Goal: Navigation & Orientation: Find specific page/section

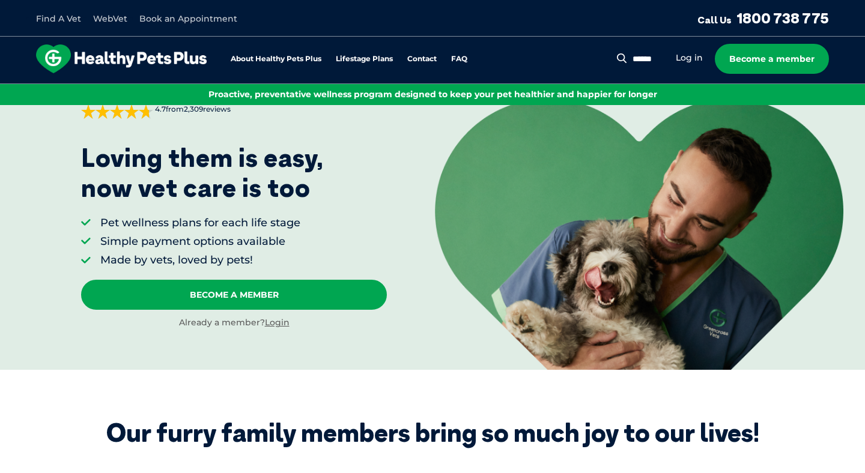
scroll to position [61, 0]
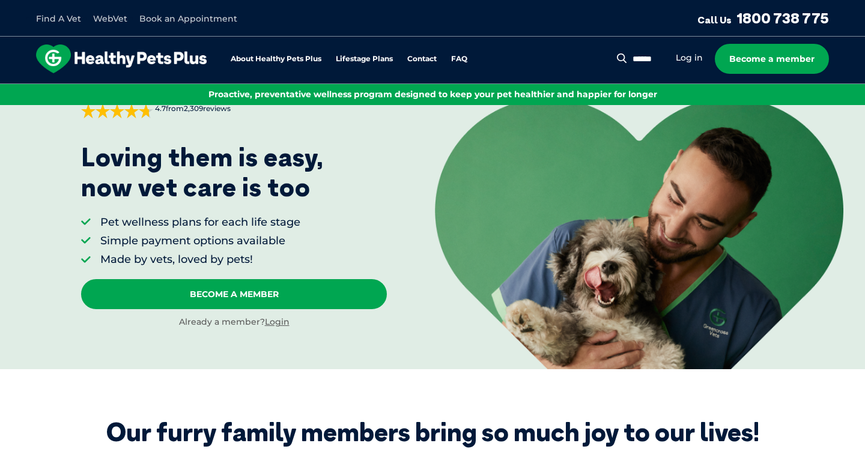
click at [697, 50] on div "Search for: Search Log in Become a member" at bounding box center [728, 59] width 199 height 30
click at [697, 55] on link "Log in" at bounding box center [688, 57] width 27 height 11
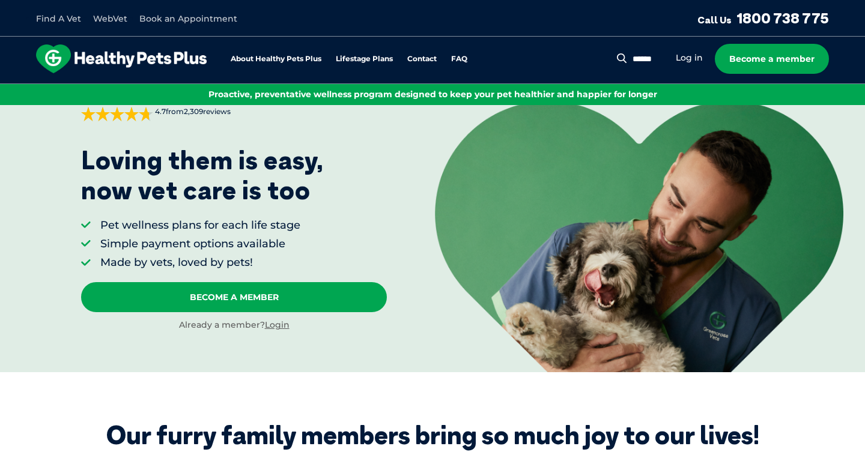
scroll to position [60, 0]
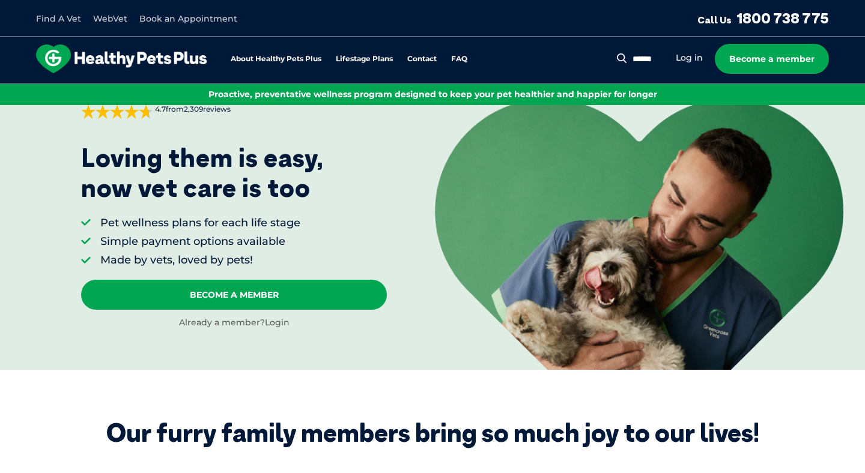
click at [269, 324] on link "Login" at bounding box center [277, 322] width 25 height 11
